Goal: Task Accomplishment & Management: Manage account settings

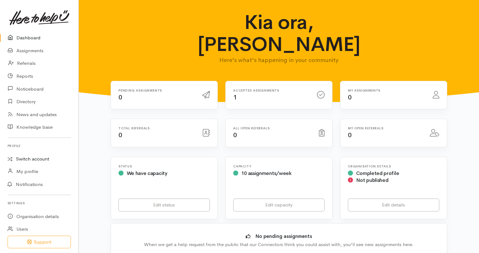
click at [33, 158] on link "Switch account" at bounding box center [39, 159] width 78 height 12
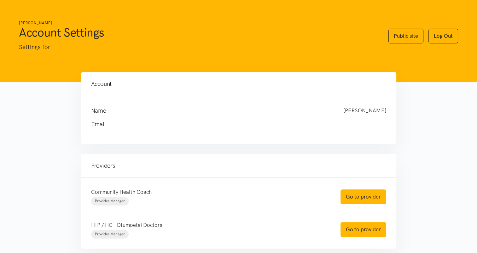
scroll to position [36, 0]
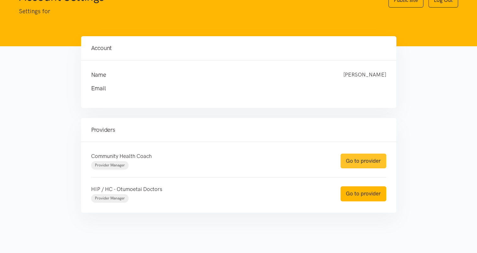
click at [352, 158] on link "Go to provider" at bounding box center [363, 161] width 46 height 15
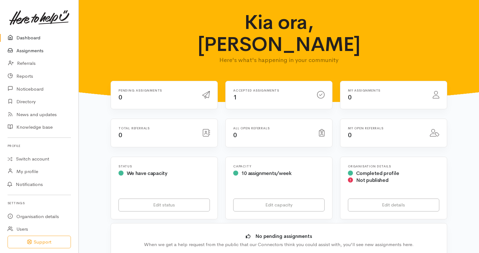
click at [52, 49] on link "Assignments" at bounding box center [39, 50] width 78 height 13
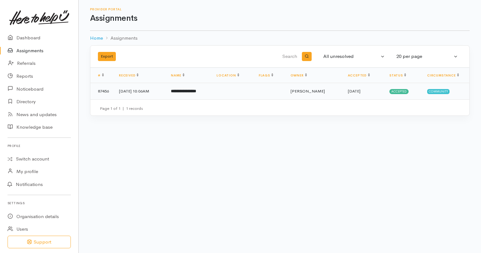
click at [212, 94] on td "**********" at bounding box center [189, 91] width 46 height 16
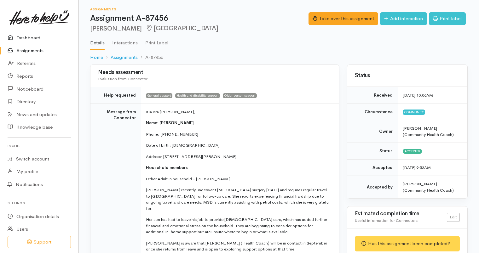
click at [39, 39] on link "Dashboard" at bounding box center [39, 38] width 78 height 13
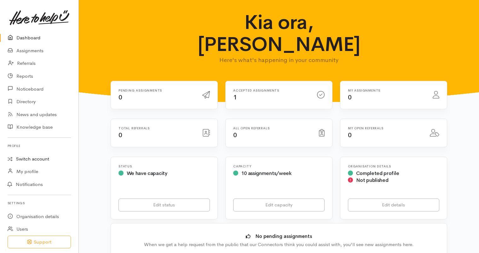
click at [43, 158] on link "Switch account" at bounding box center [39, 159] width 78 height 12
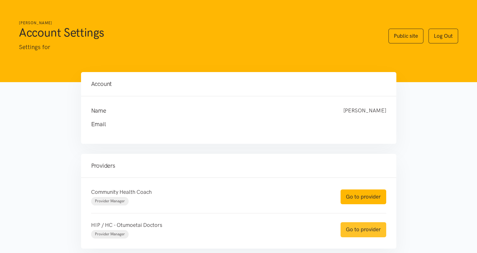
click at [355, 226] on link "Go to provider" at bounding box center [363, 229] width 46 height 15
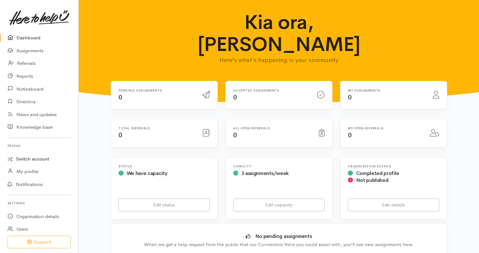
click at [52, 160] on link "Switch account" at bounding box center [39, 159] width 78 height 12
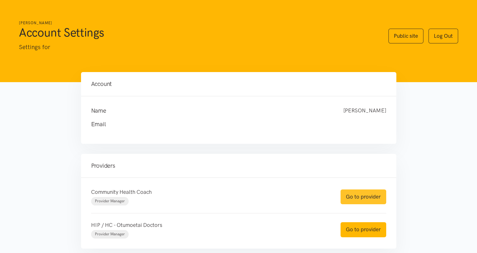
click at [355, 194] on link "Go to provider" at bounding box center [363, 197] width 46 height 15
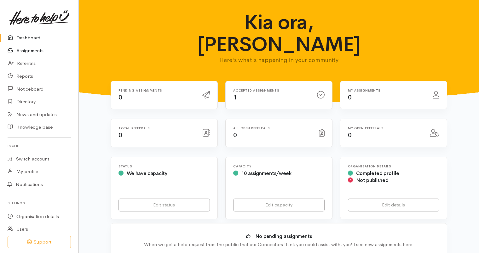
click at [32, 52] on link "Assignments" at bounding box center [39, 50] width 78 height 13
